Goal: Task Accomplishment & Management: Use online tool/utility

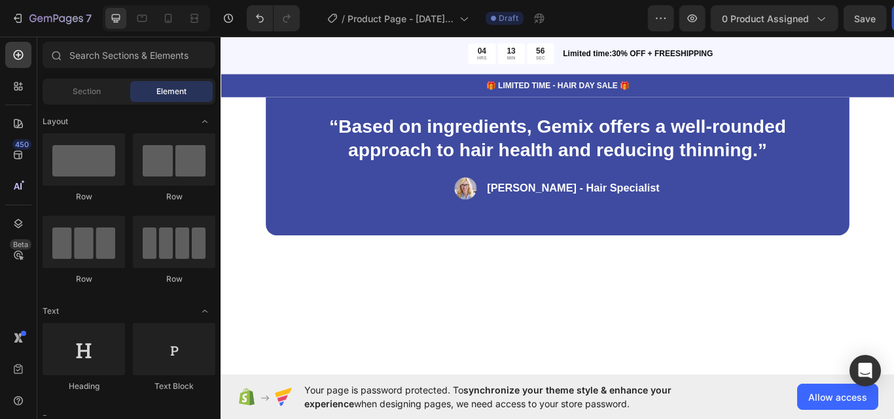
scroll to position [1359, 0]
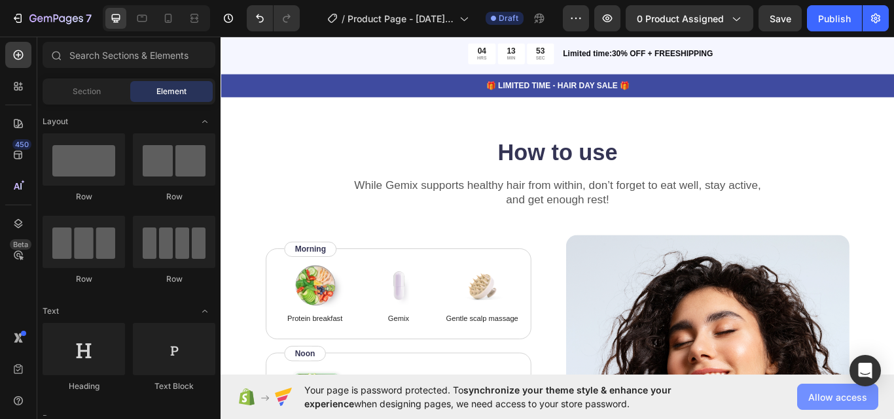
click at [823, 400] on span "Allow access" at bounding box center [837, 398] width 59 height 14
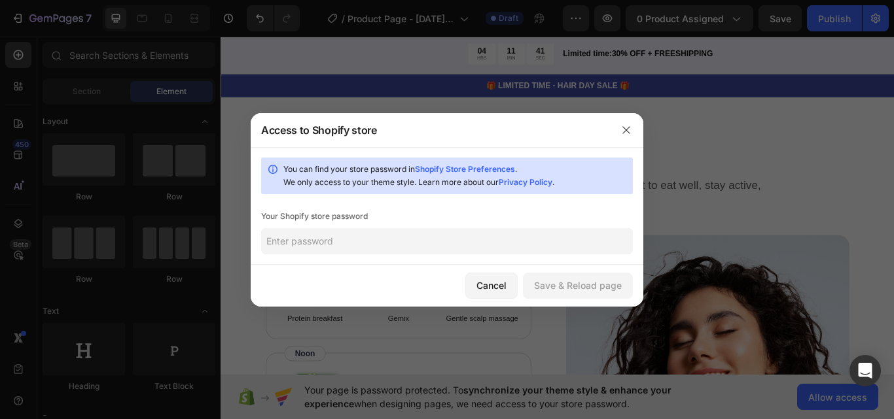
click at [438, 236] on input "text" at bounding box center [447, 241] width 372 height 26
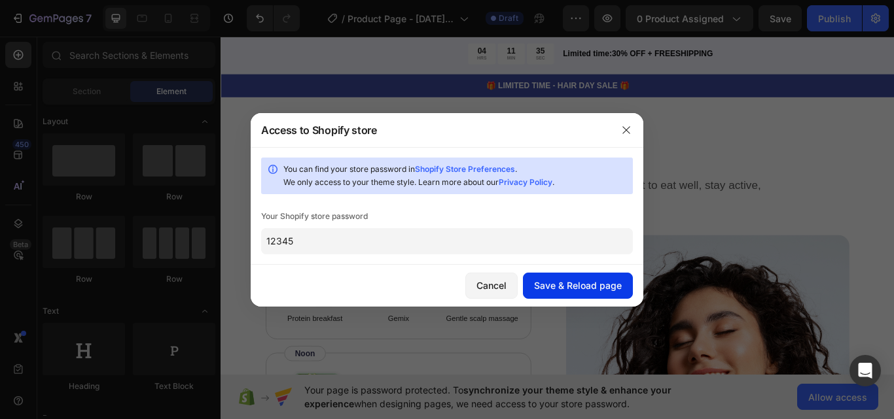
type input "12345"
click at [574, 277] on button "Save & Reload page" at bounding box center [578, 286] width 110 height 26
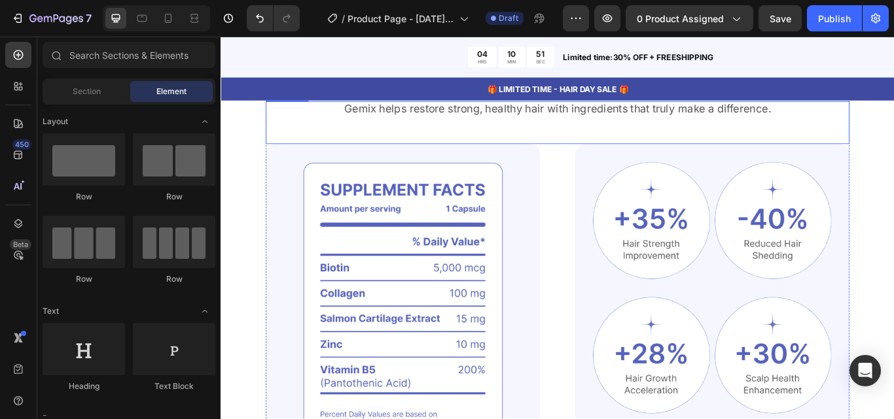
scroll to position [65, 0]
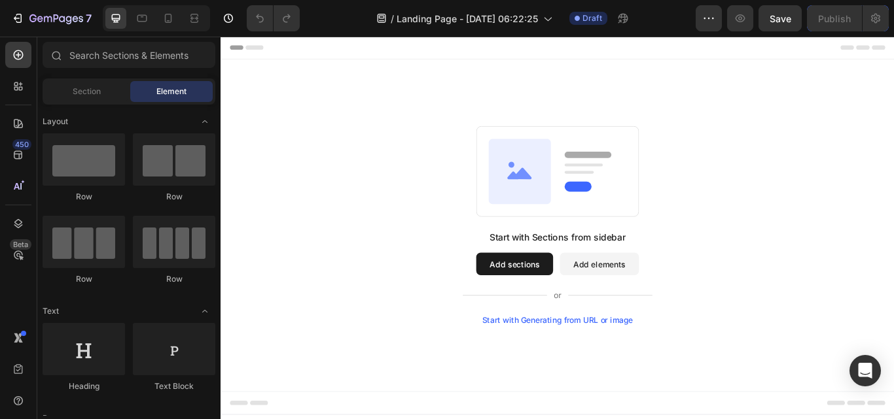
click at [568, 295] on button "Add sections" at bounding box center [563, 302] width 90 height 26
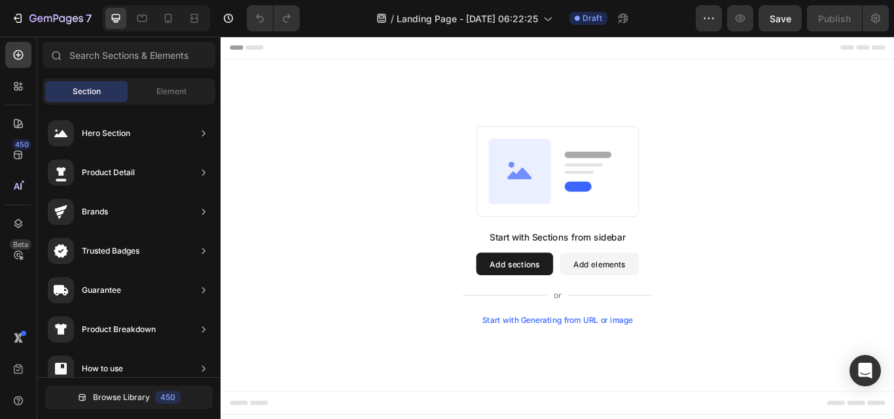
click at [570, 299] on button "Add sections" at bounding box center [563, 302] width 90 height 26
click at [680, 300] on button "Add elements" at bounding box center [662, 302] width 92 height 26
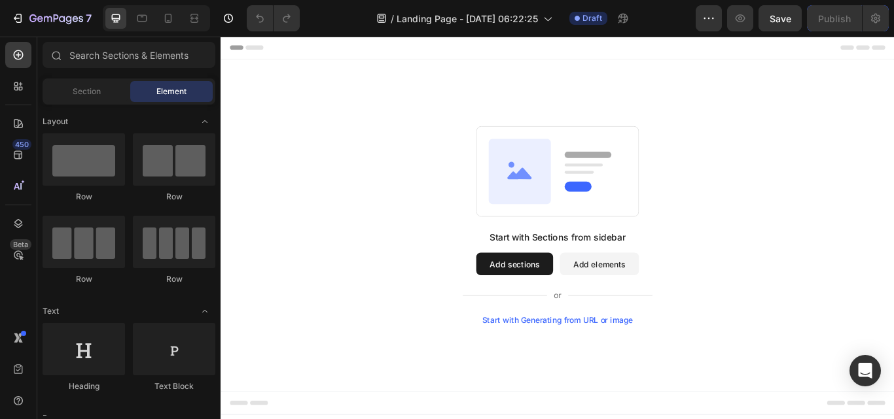
click at [481, 205] on div "Start with Sections from sidebar Add sections Add elements Start with Generatin…" at bounding box center [613, 257] width 691 height 232
click at [53, 22] on icon "button" at bounding box center [56, 19] width 54 height 11
click at [12, 48] on div at bounding box center [18, 55] width 26 height 26
click at [550, 296] on button "Add sections" at bounding box center [563, 302] width 90 height 26
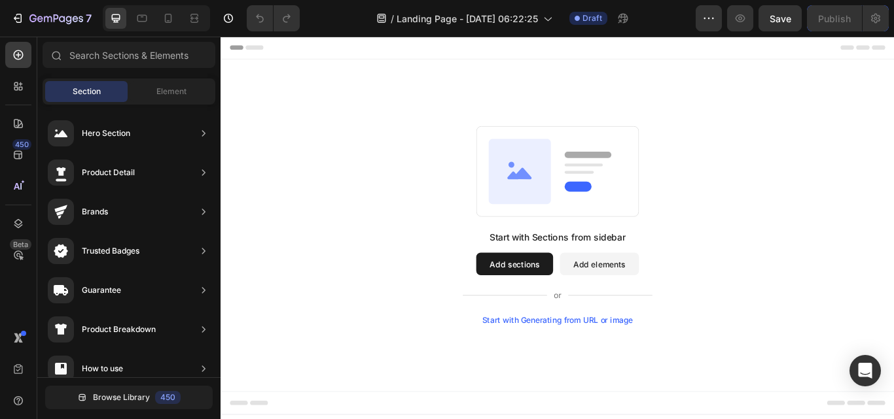
click at [426, 228] on div "Start with Sections from sidebar Add sections Add elements Start with Generatin…" at bounding box center [613, 257] width 691 height 232
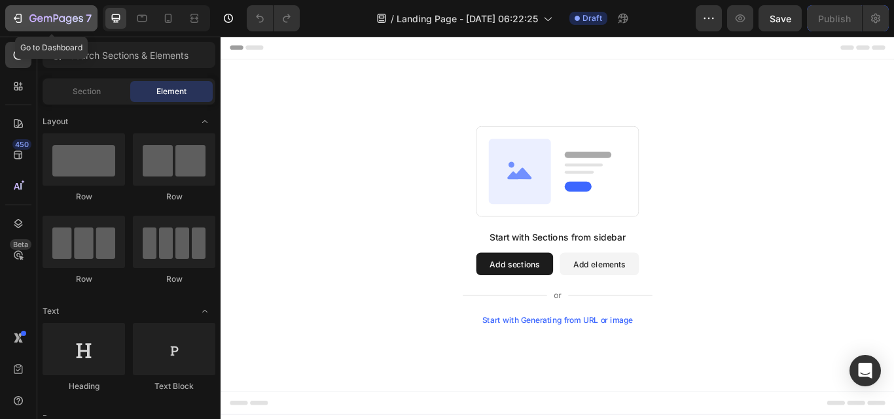
click at [22, 18] on icon "button" at bounding box center [17, 18] width 13 height 13
click at [22, 12] on icon "button" at bounding box center [17, 18] width 13 height 13
